Goal: Register for event/course

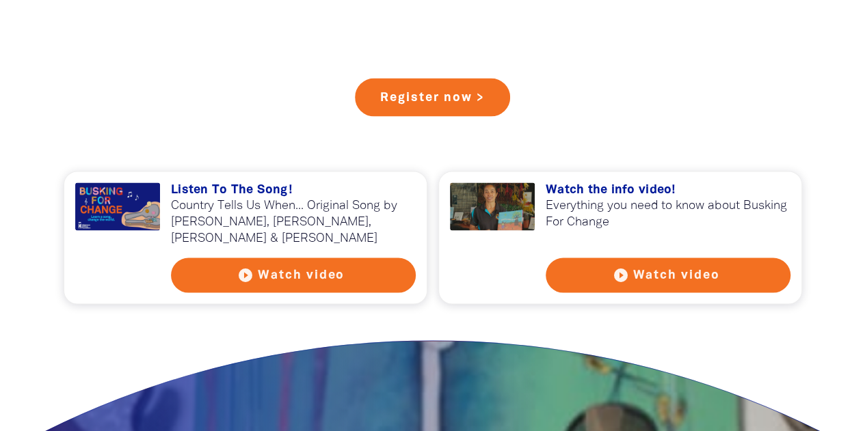
scroll to position [1218, 0]
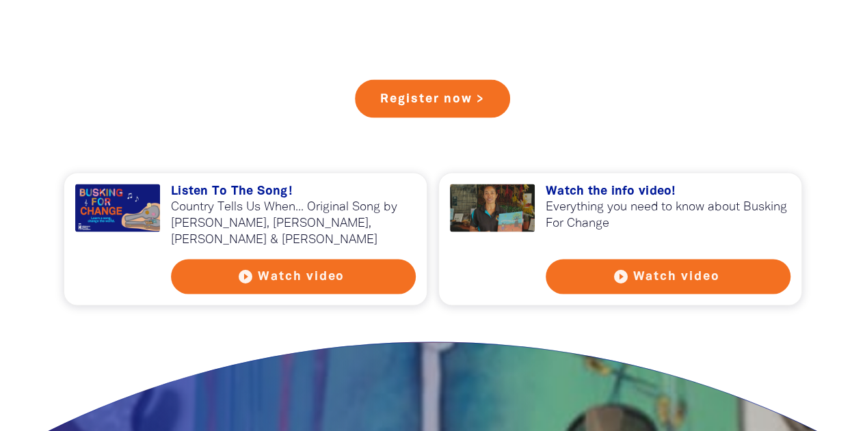
click at [300, 270] on button "play_circle_filled Watch video" at bounding box center [293, 276] width 245 height 35
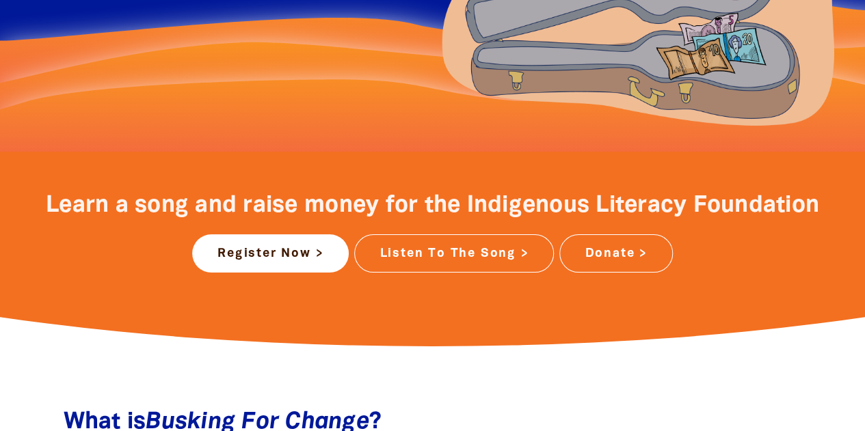
scroll to position [422, 0]
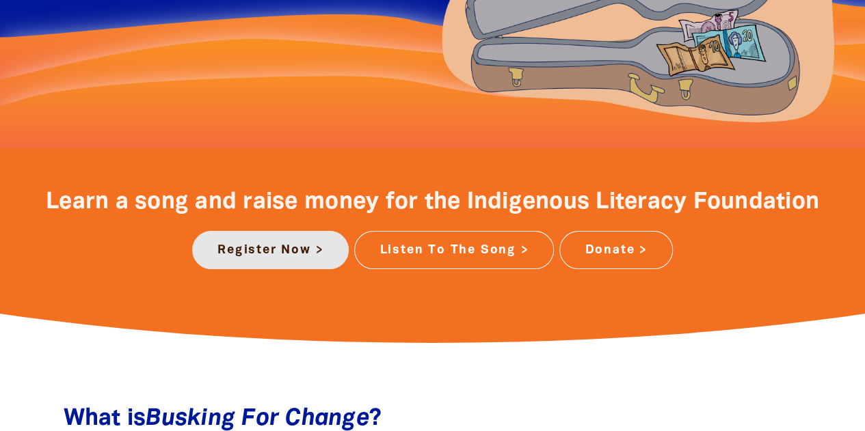
click at [282, 244] on link "Register Now >" at bounding box center [270, 250] width 157 height 38
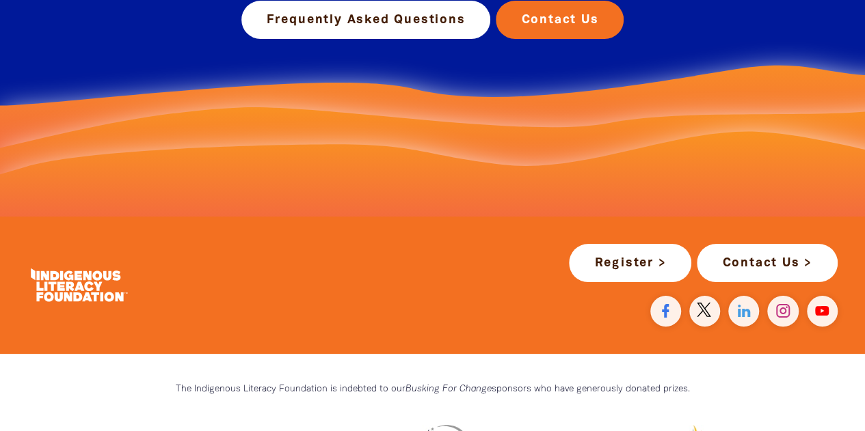
scroll to position [1028, 0]
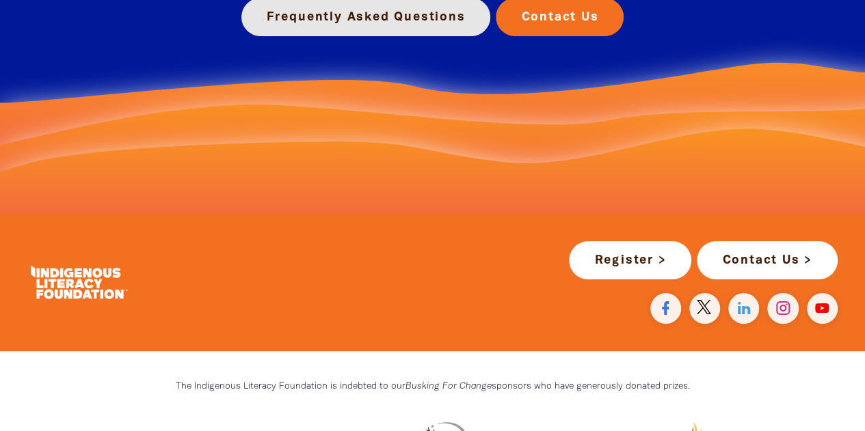
click at [354, 23] on link "Frequently Asked Questions" at bounding box center [366, 17] width 250 height 38
